Goal: Use online tool/utility: Utilize a website feature to perform a specific function

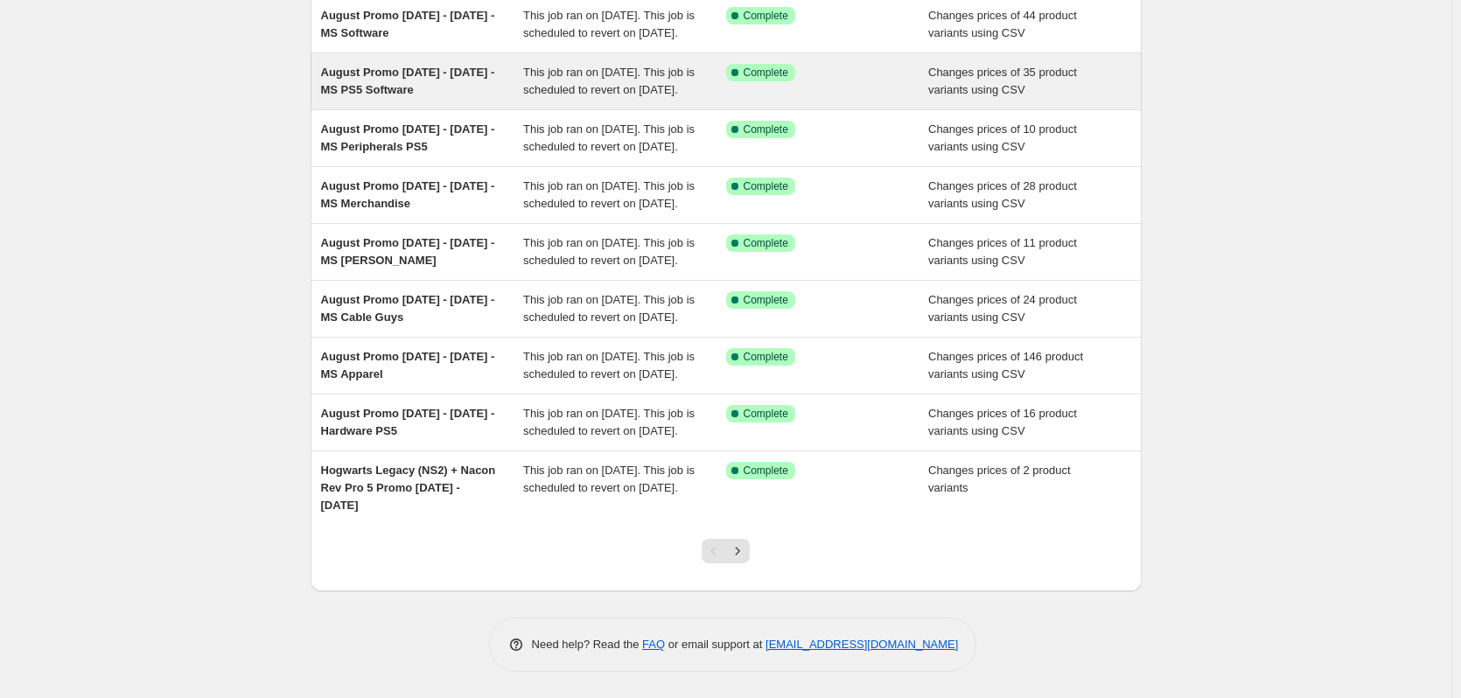
scroll to position [378, 0]
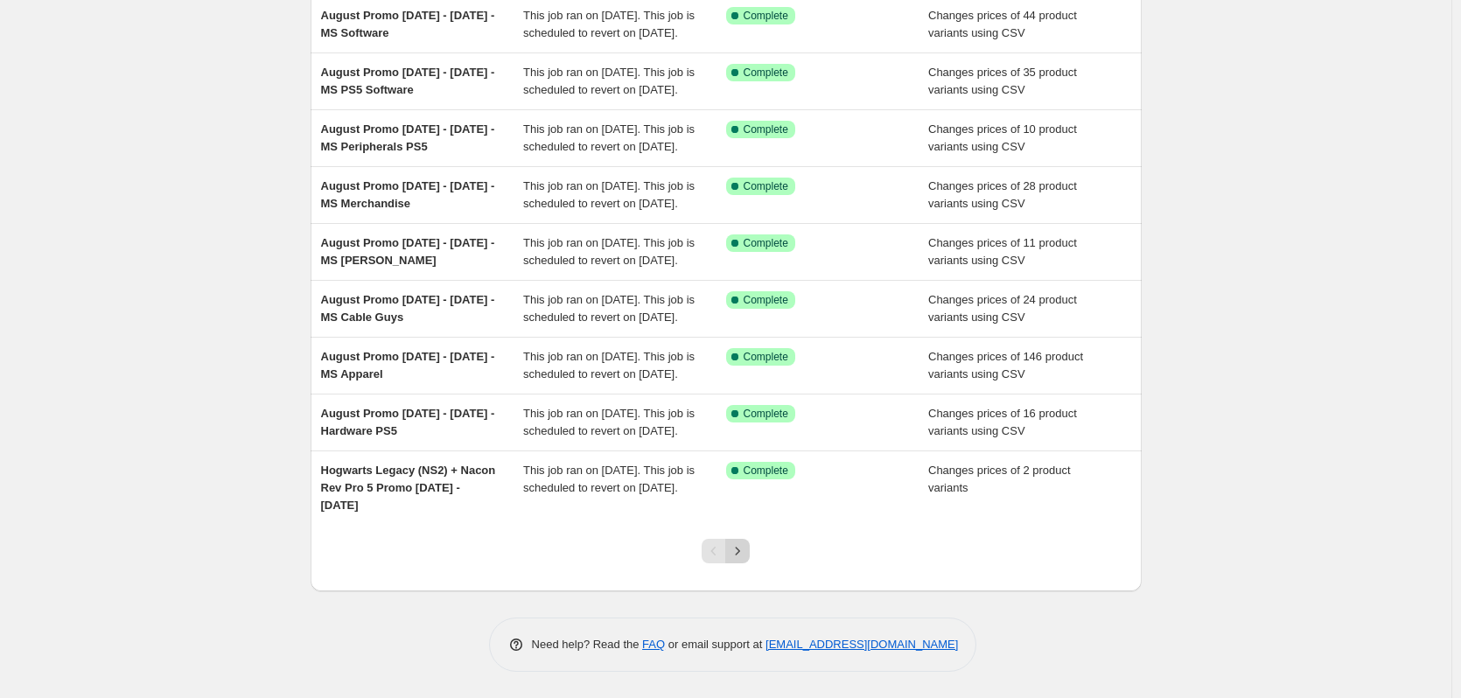
click at [744, 549] on icon "Next" at bounding box center [737, 550] width 17 height 17
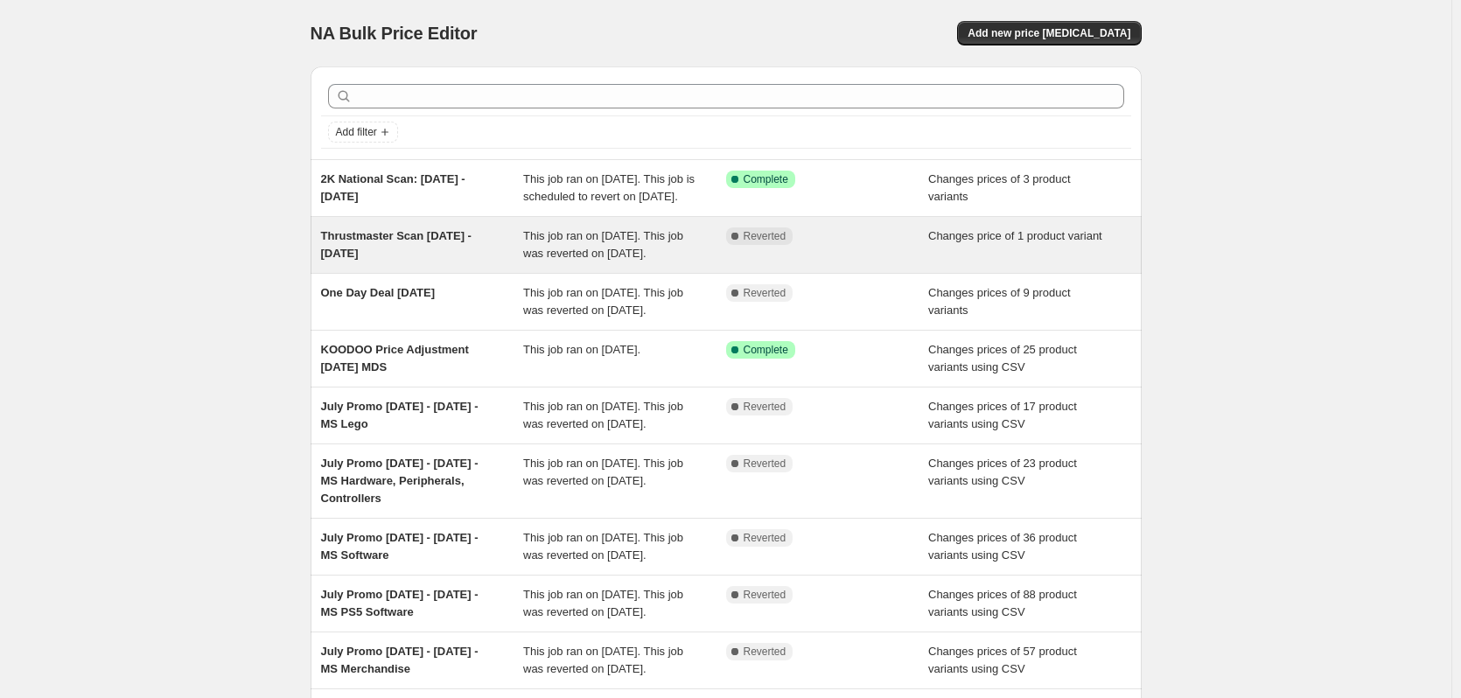
click at [402, 260] on span "Thrustmaster Scan [DATE] - [DATE]" at bounding box center [396, 244] width 150 height 31
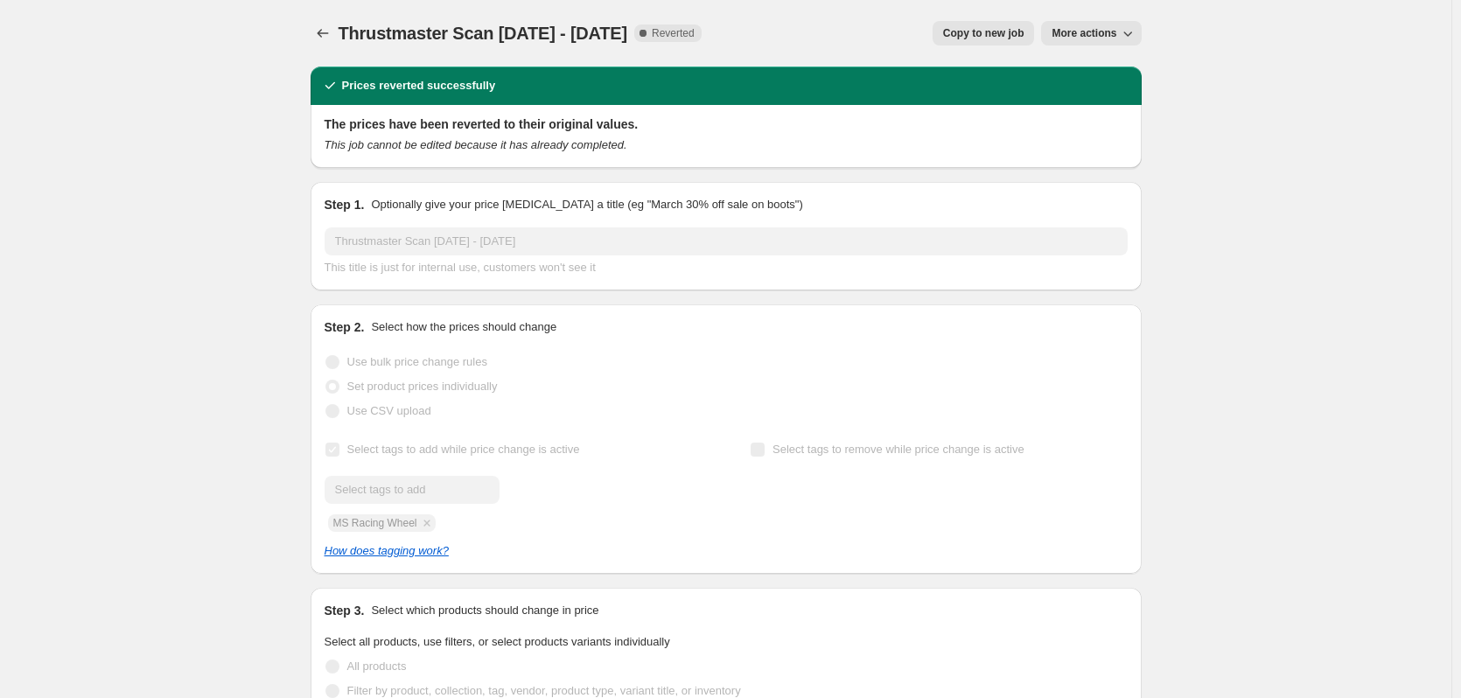
click at [1003, 34] on span "Copy to new job" at bounding box center [983, 33] width 81 height 14
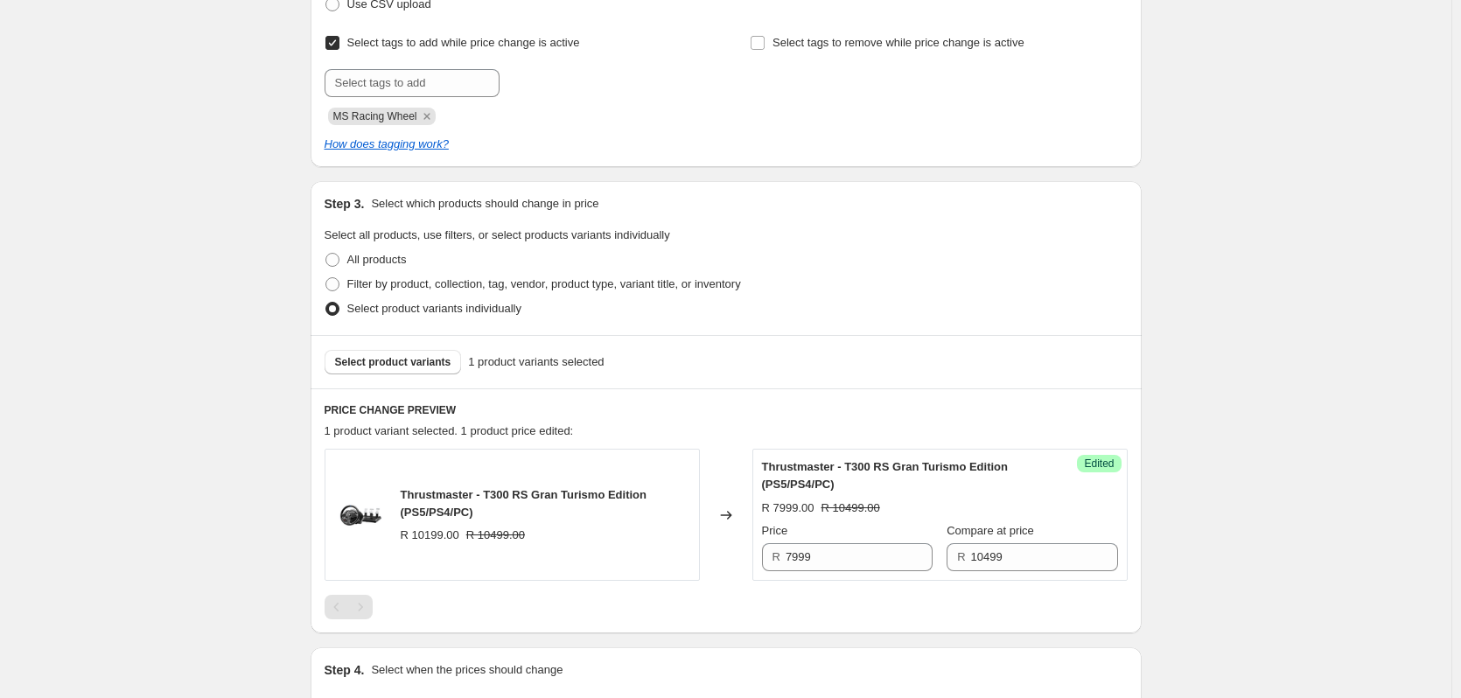
scroll to position [437, 0]
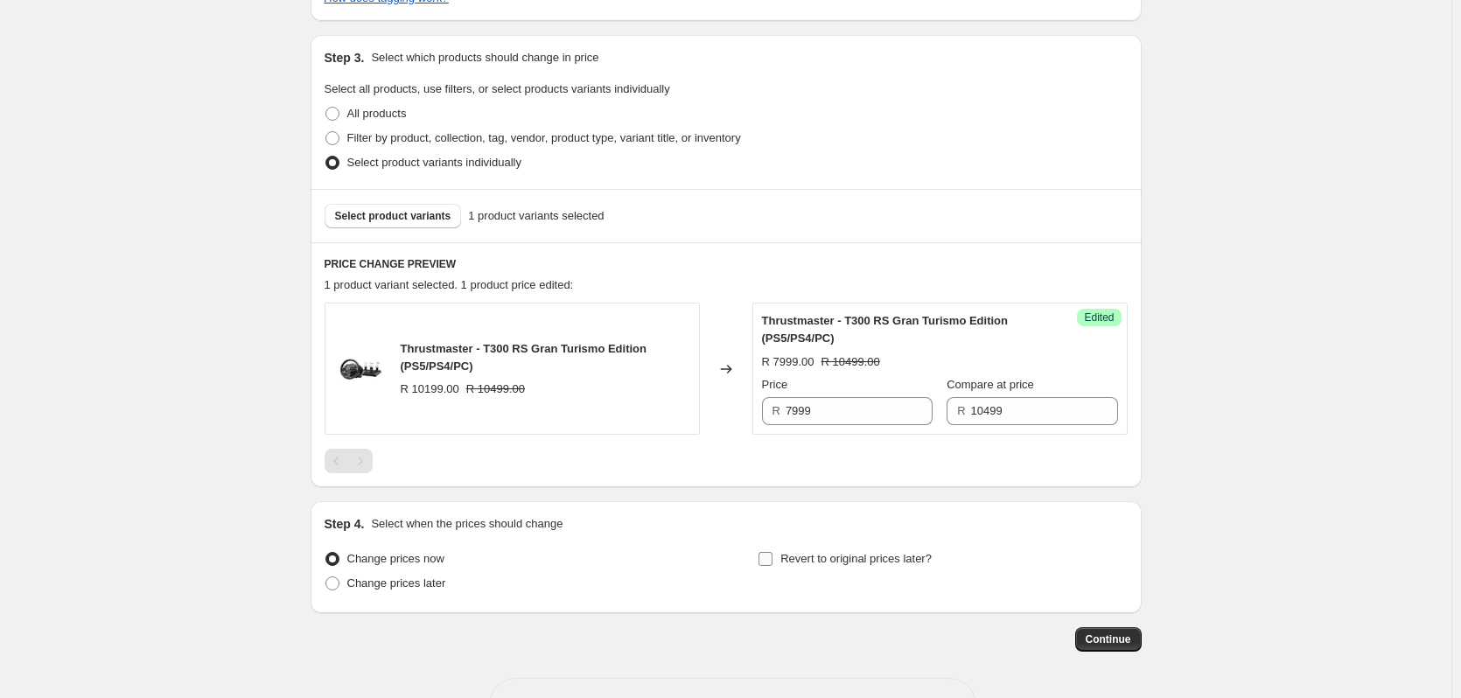
click at [767, 558] on input "Revert to original prices later?" at bounding box center [765, 559] width 14 height 14
checkbox input "true"
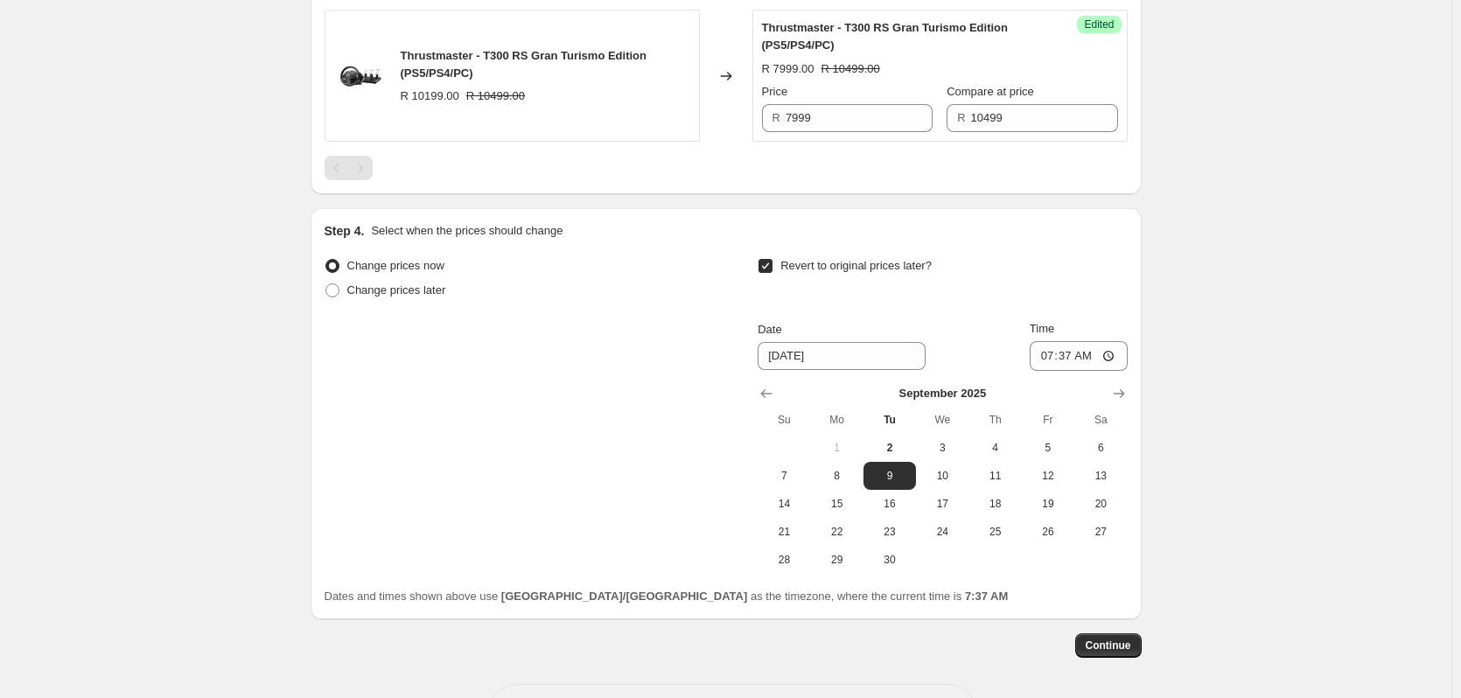
scroll to position [787, 0]
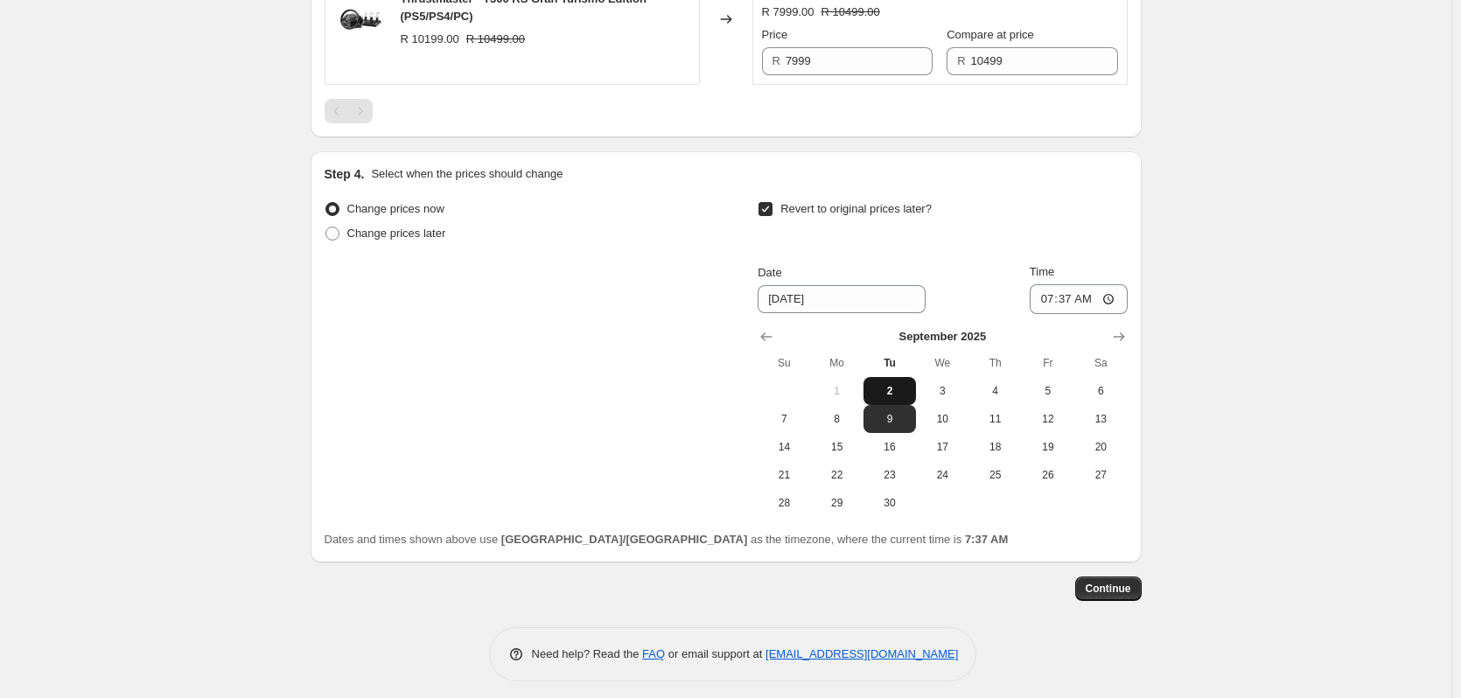
click at [902, 388] on span "2" at bounding box center [889, 391] width 38 height 14
type input "[DATE]"
click at [1079, 302] on input "07:37" at bounding box center [1079, 299] width 98 height 30
type input "23:59"
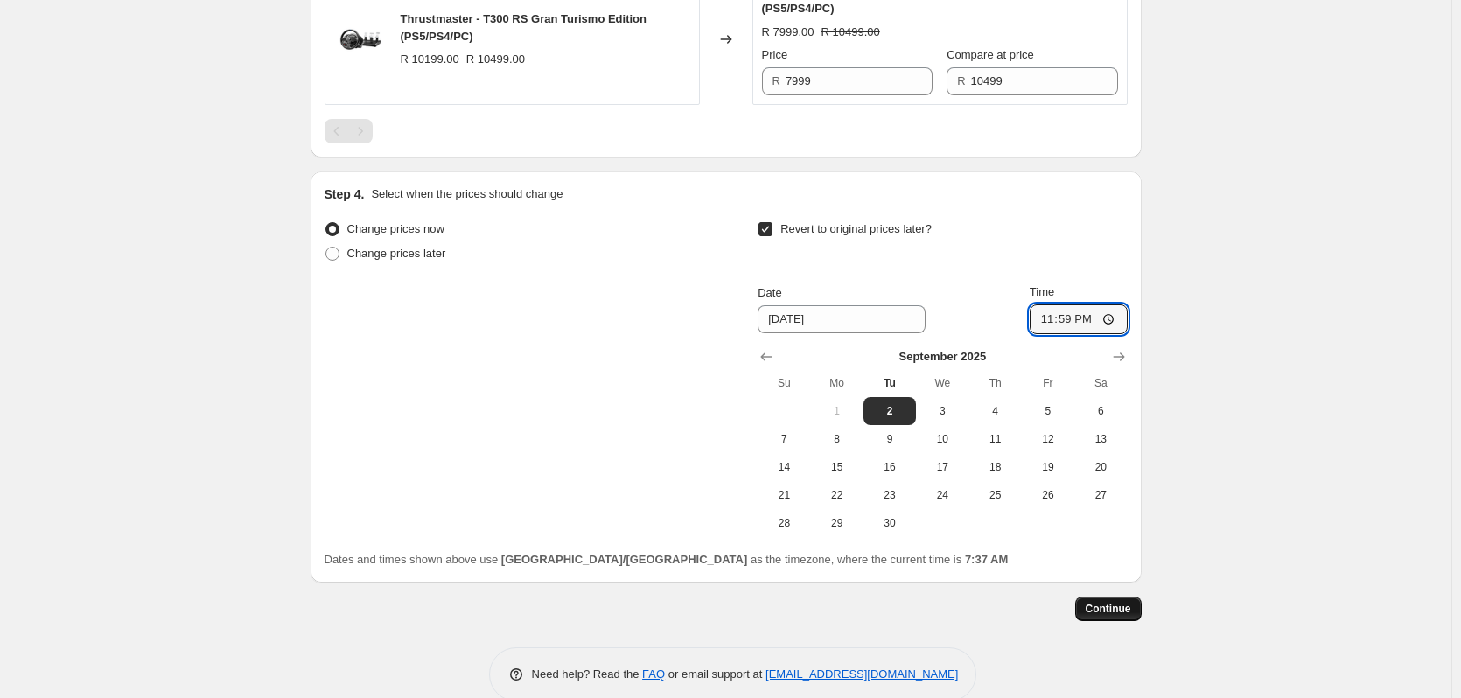
scroll to position [797, 0]
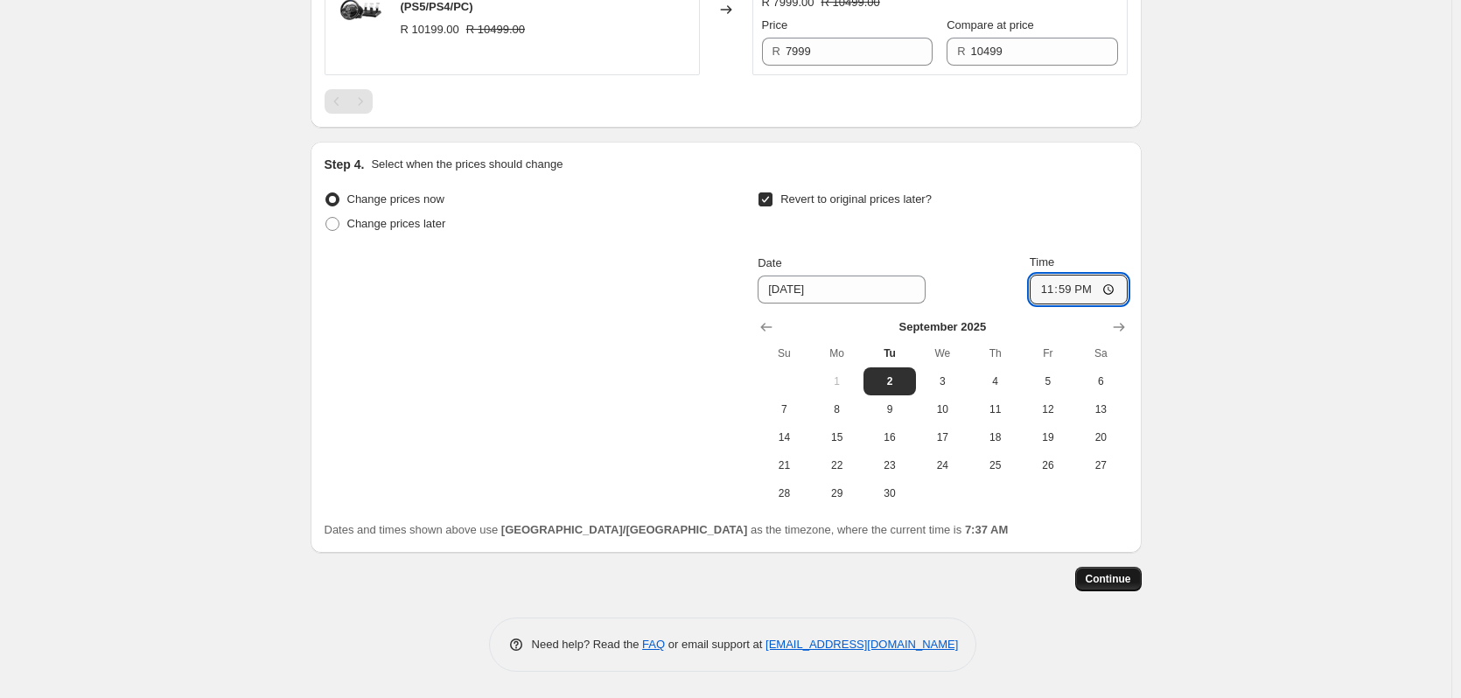
click at [1104, 583] on span "Continue" at bounding box center [1108, 579] width 45 height 14
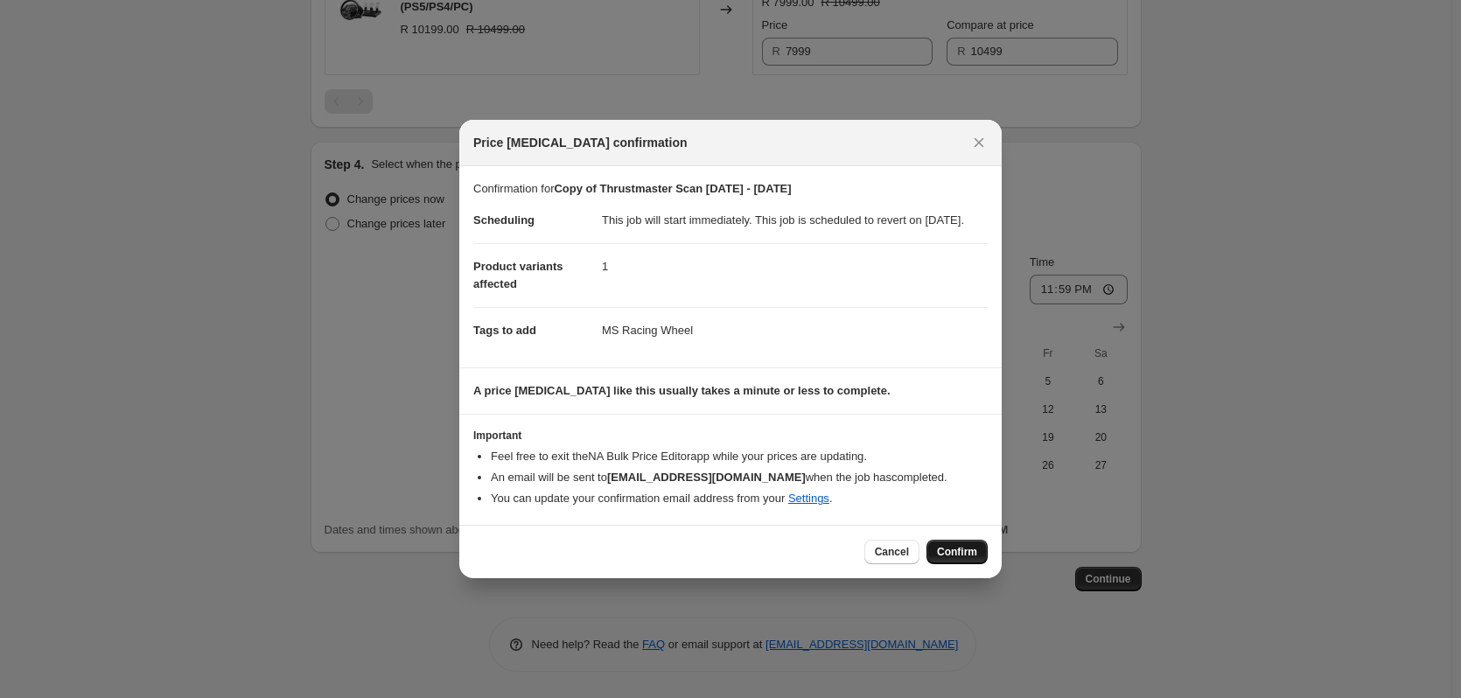
click at [940, 557] on span "Confirm" at bounding box center [957, 552] width 40 height 14
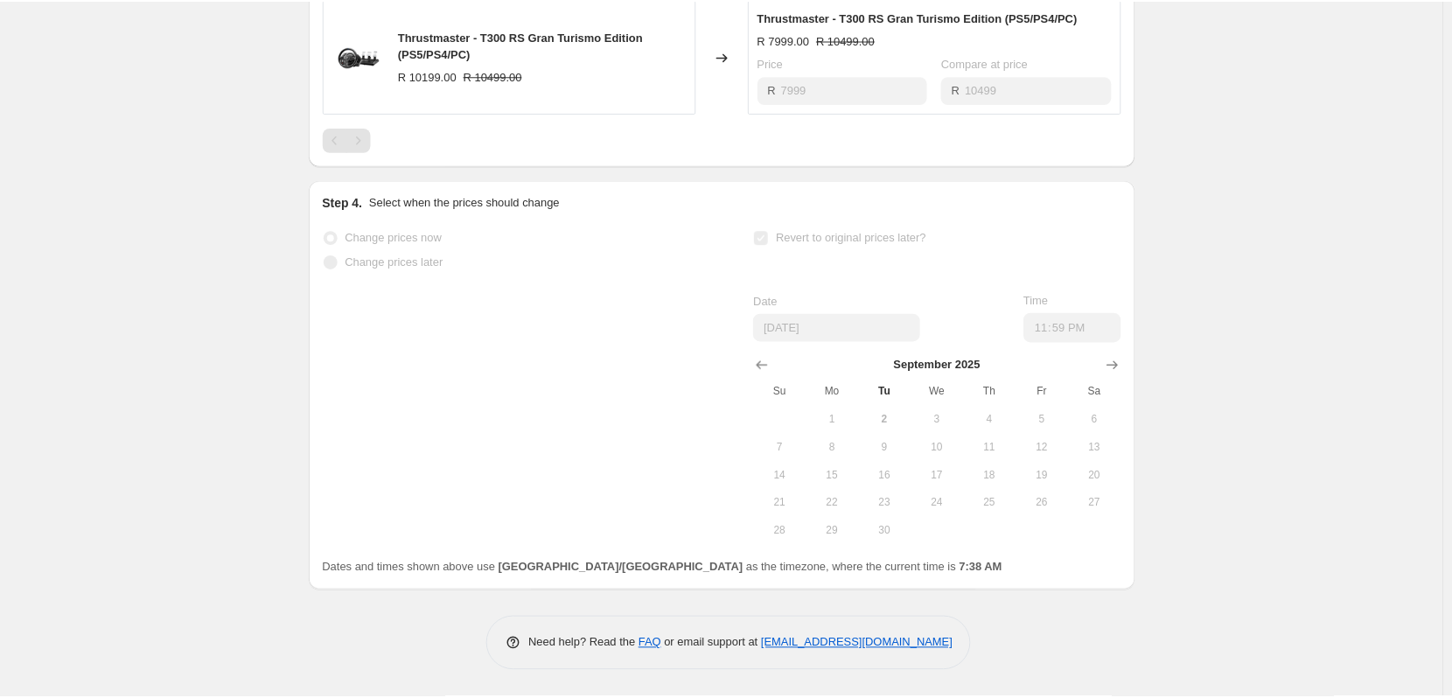
scroll to position [925, 0]
